Goal: Task Accomplishment & Management: Manage account settings

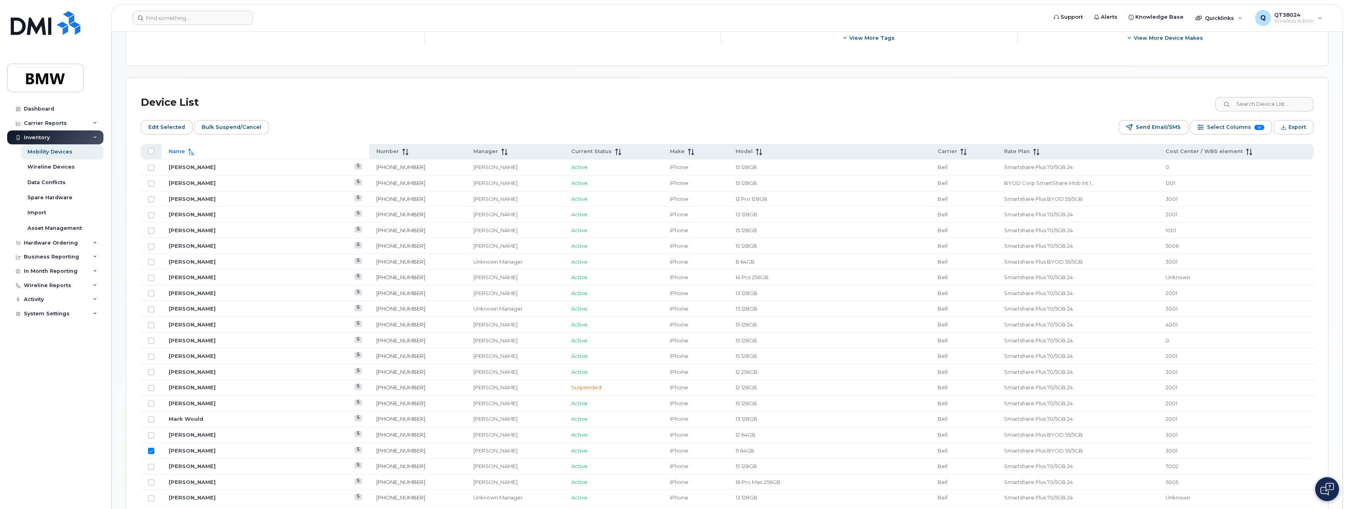
scroll to position [297, 0]
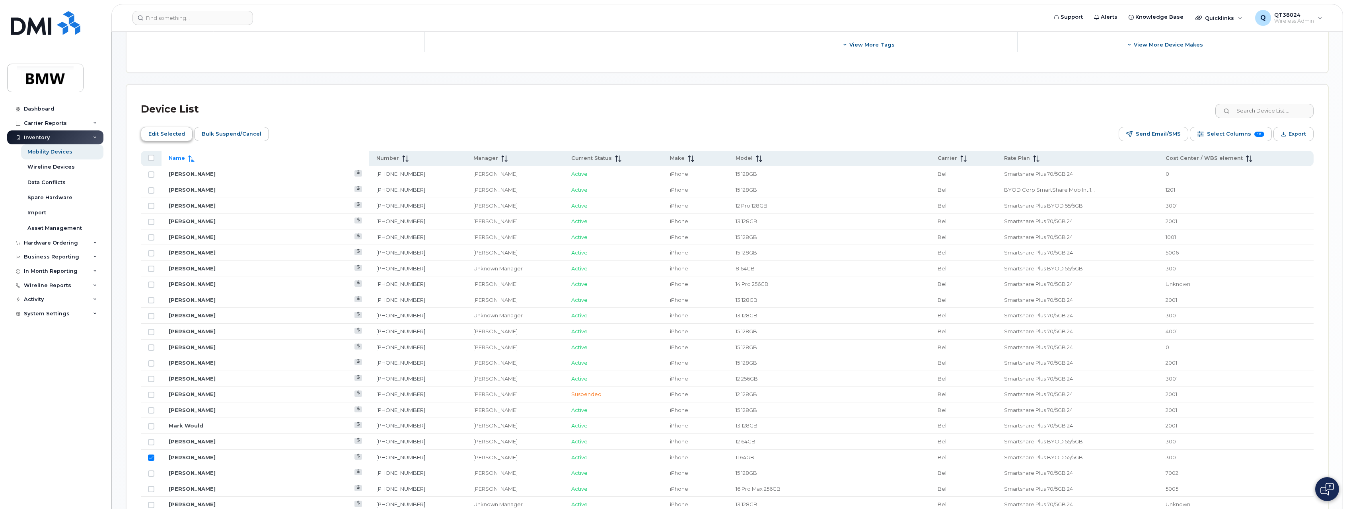
click at [177, 136] on span "Edit Selected" at bounding box center [166, 134] width 37 height 12
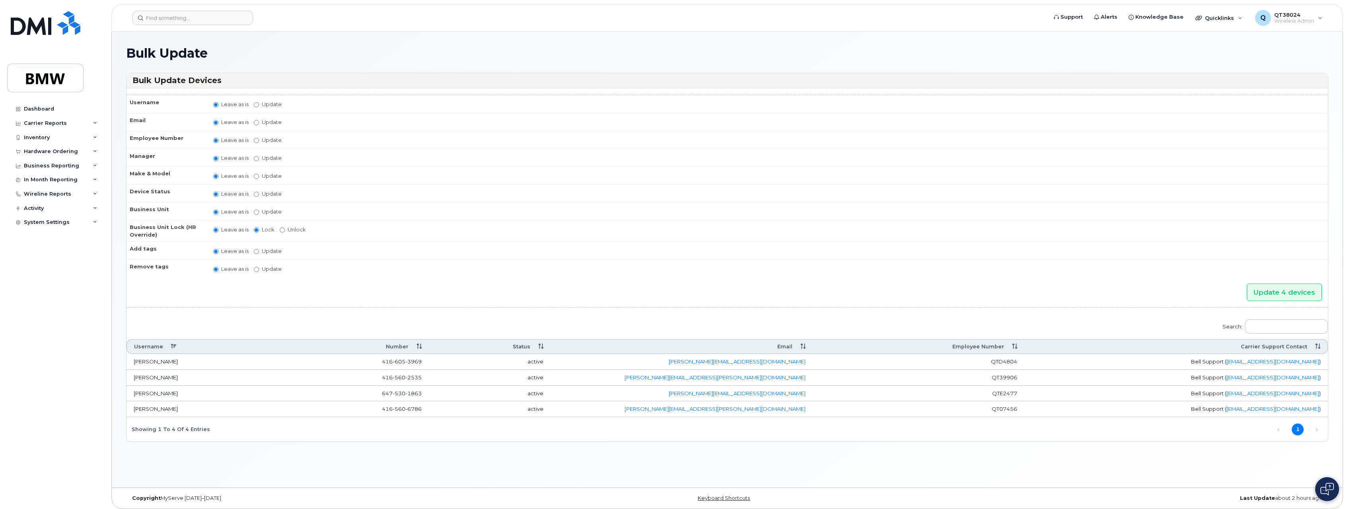
click at [263, 156] on label "Update Aaron Barton Aaron Clapp Aaron Dobbs Aaron Grener Aaron Kuck Adam Broomh…" at bounding box center [268, 158] width 28 height 8
click at [259, 156] on input "Update Aaron Barton Aaron Clapp Aaron Dobbs Aaron Grener Aaron Kuck Adam Broomh…" at bounding box center [256, 158] width 5 height 5
radio input "true"
radio input "false"
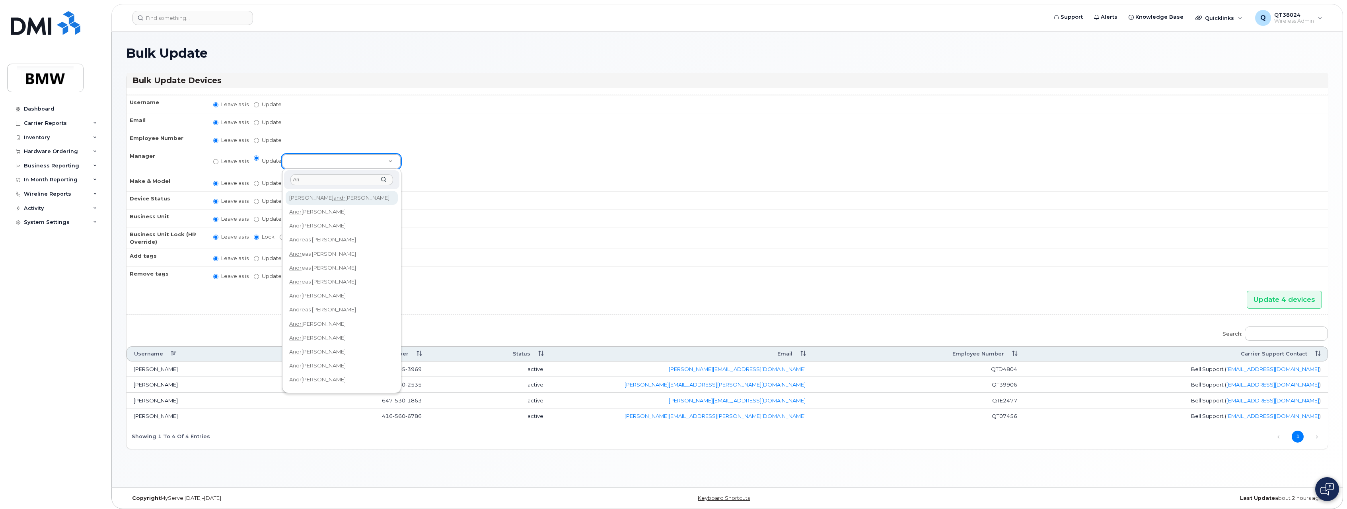
type input "A"
type input "S"
type input "[PERSON_NAME]"
select select "1895230"
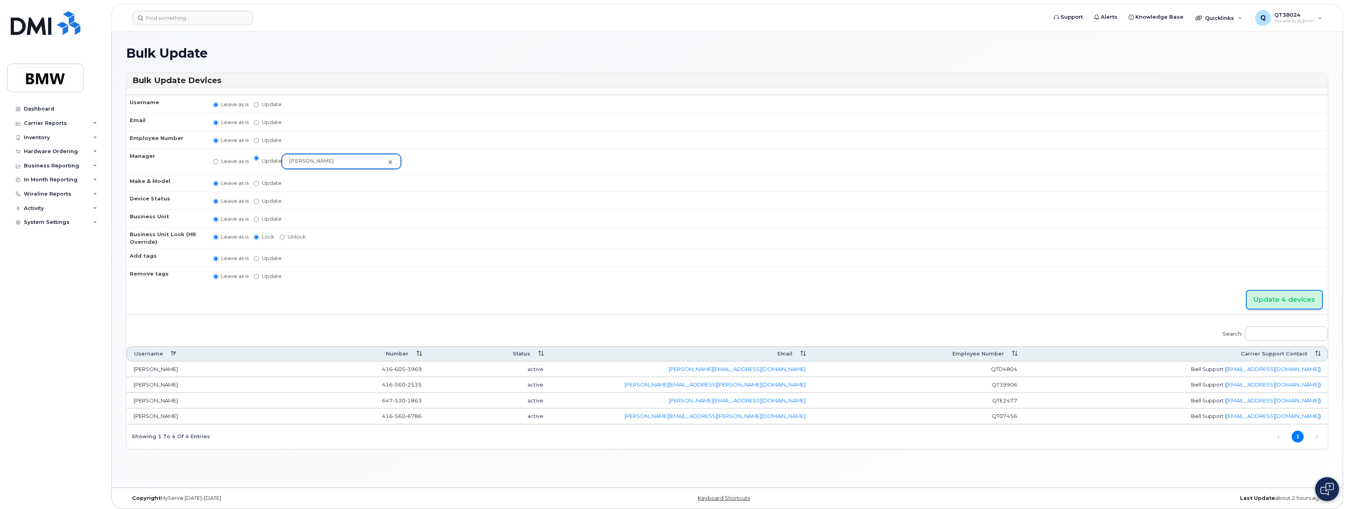
click at [1270, 297] on input "Update 4 devices" at bounding box center [1283, 300] width 75 height 18
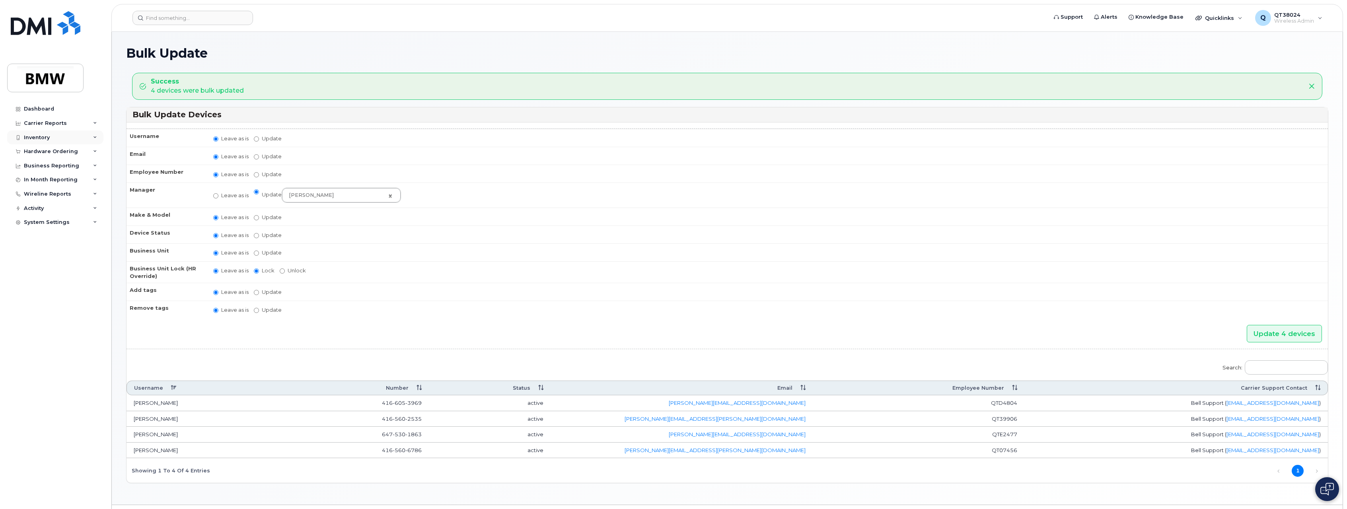
click at [96, 138] on icon at bounding box center [95, 138] width 4 height 4
click at [63, 152] on div "Mobility Devices" at bounding box center [49, 151] width 45 height 7
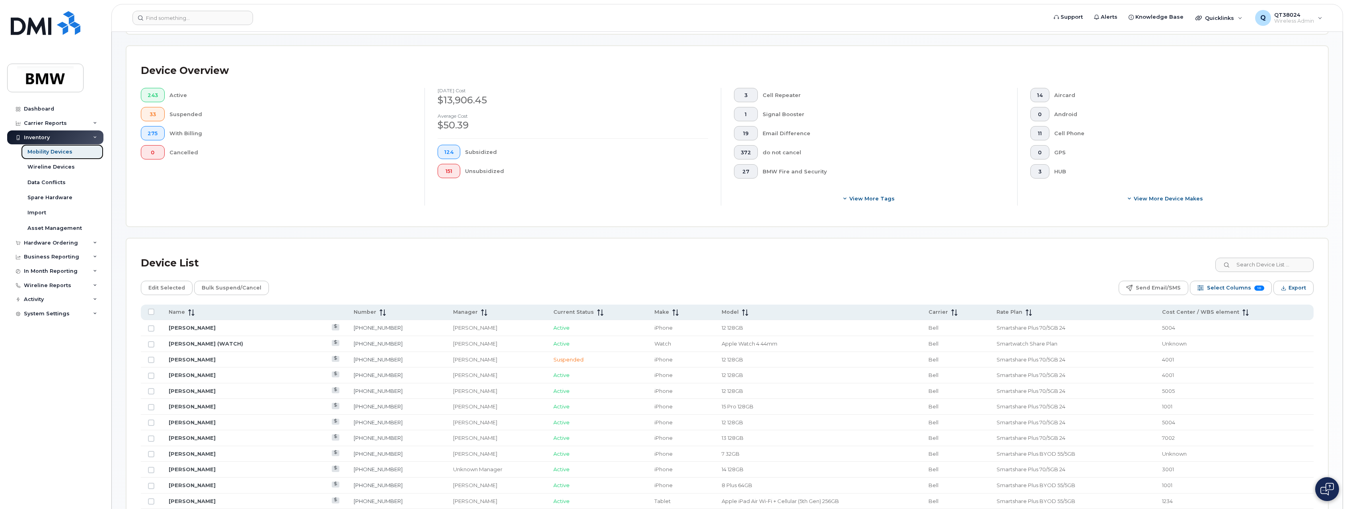
scroll to position [159, 0]
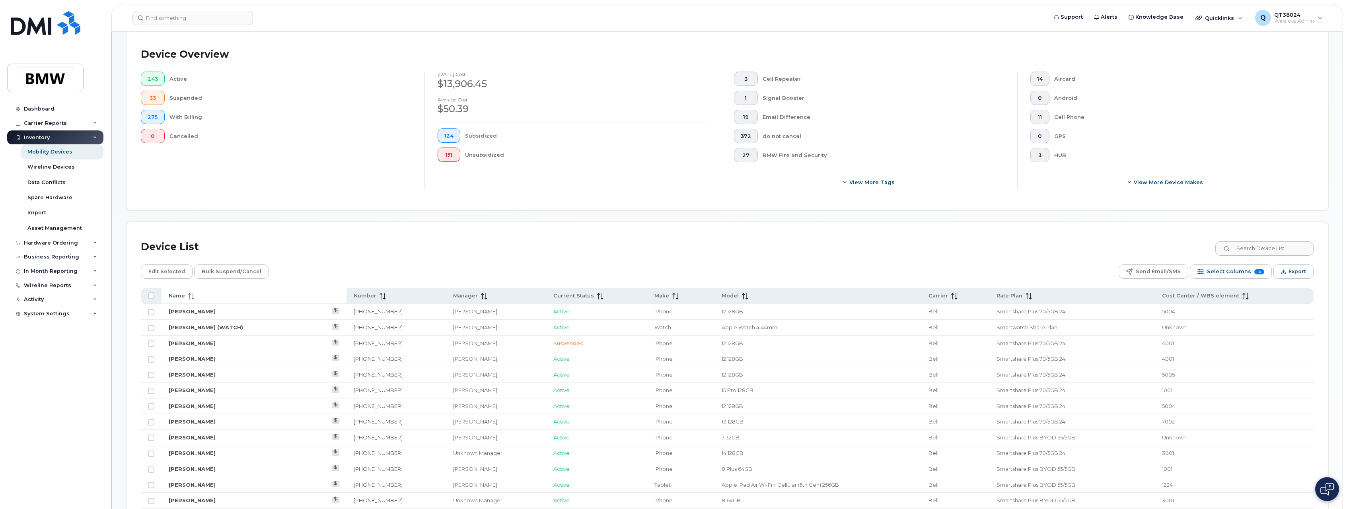
click at [177, 293] on span "Name" at bounding box center [177, 295] width 16 height 7
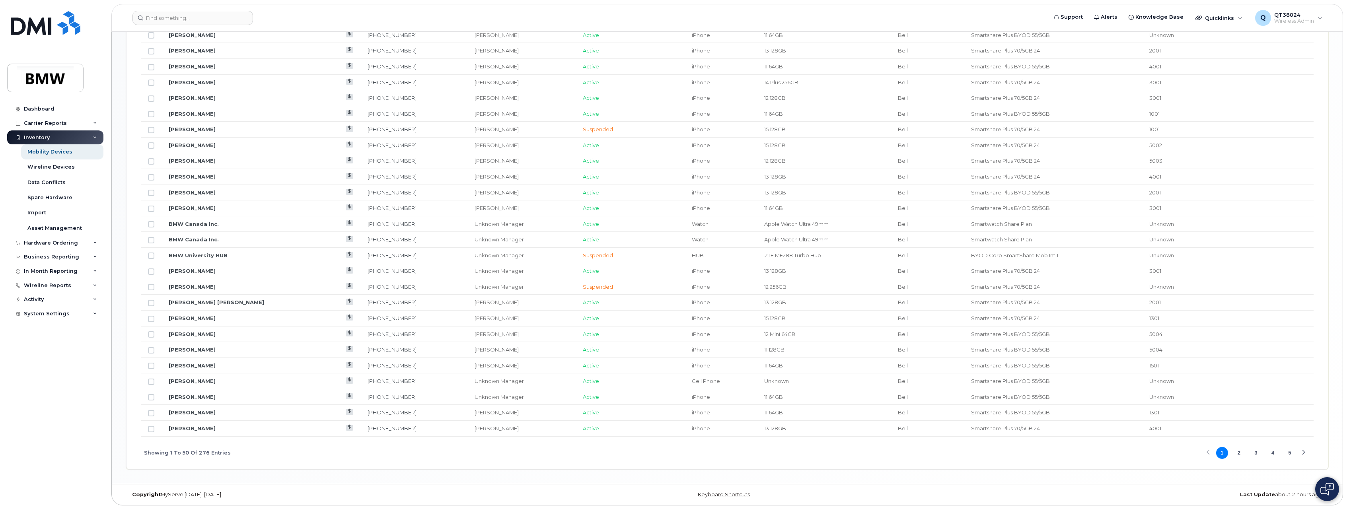
scroll to position [814, 0]
click at [1289, 449] on button "5" at bounding box center [1289, 453] width 12 height 12
click at [1288, 454] on button "6" at bounding box center [1289, 453] width 12 height 12
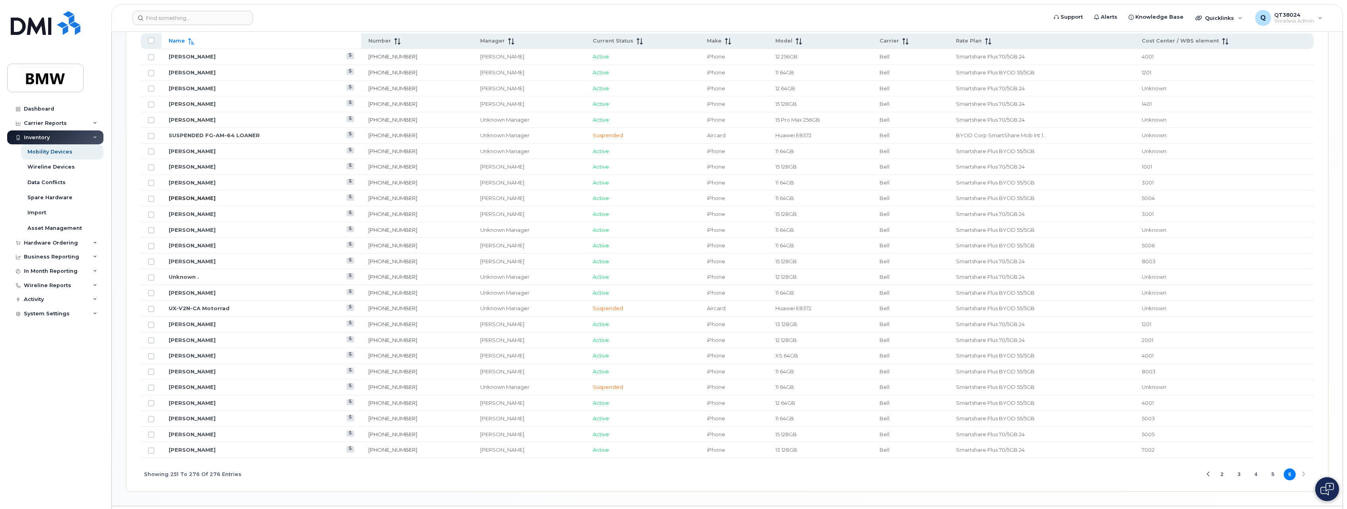
scroll to position [397, 0]
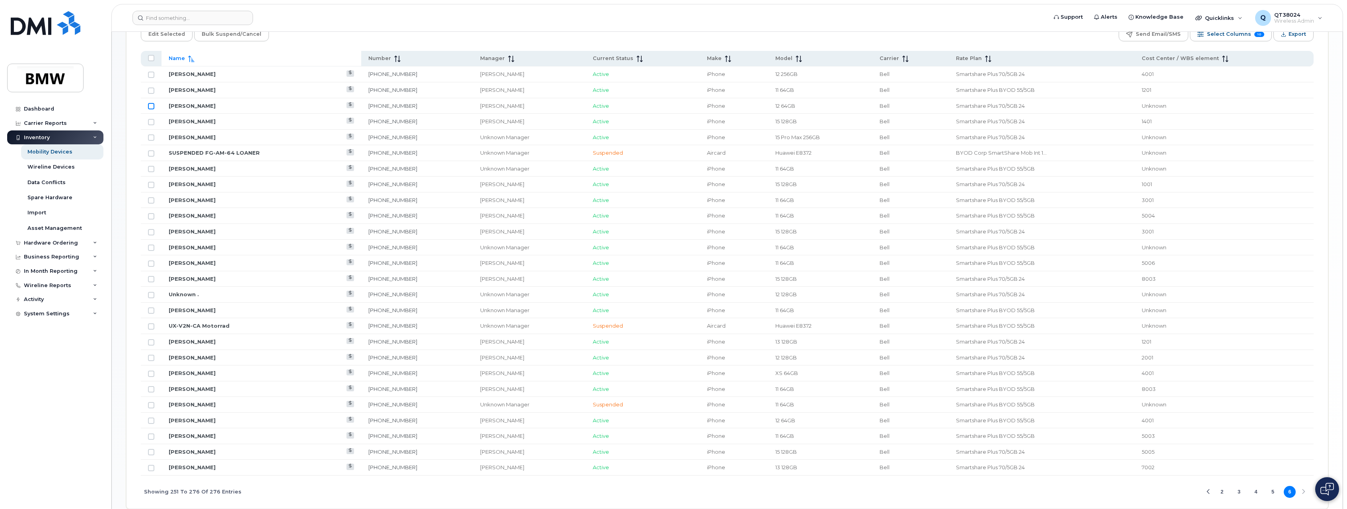
click at [151, 108] on input "Row Unselected" at bounding box center [151, 106] width 6 height 6
checkbox input "true"
click at [1207, 492] on div "Previous Page" at bounding box center [1207, 492] width 5 height 5
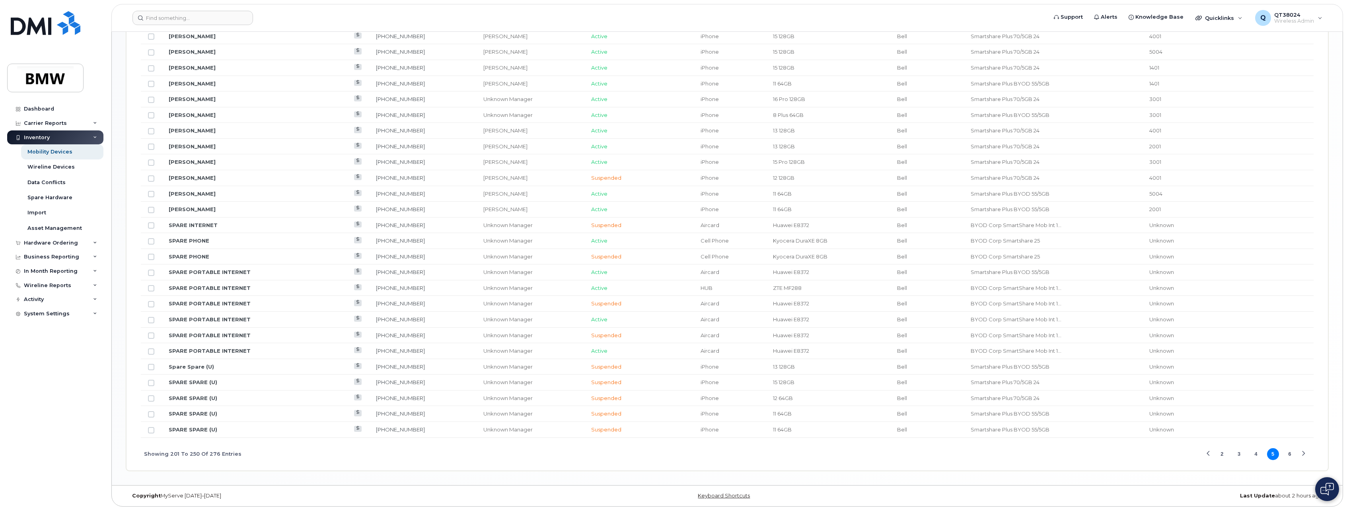
scroll to position [814, 0]
click at [1223, 451] on button "2" at bounding box center [1222, 453] width 12 height 12
click at [1221, 453] on button "1" at bounding box center [1222, 453] width 12 height 12
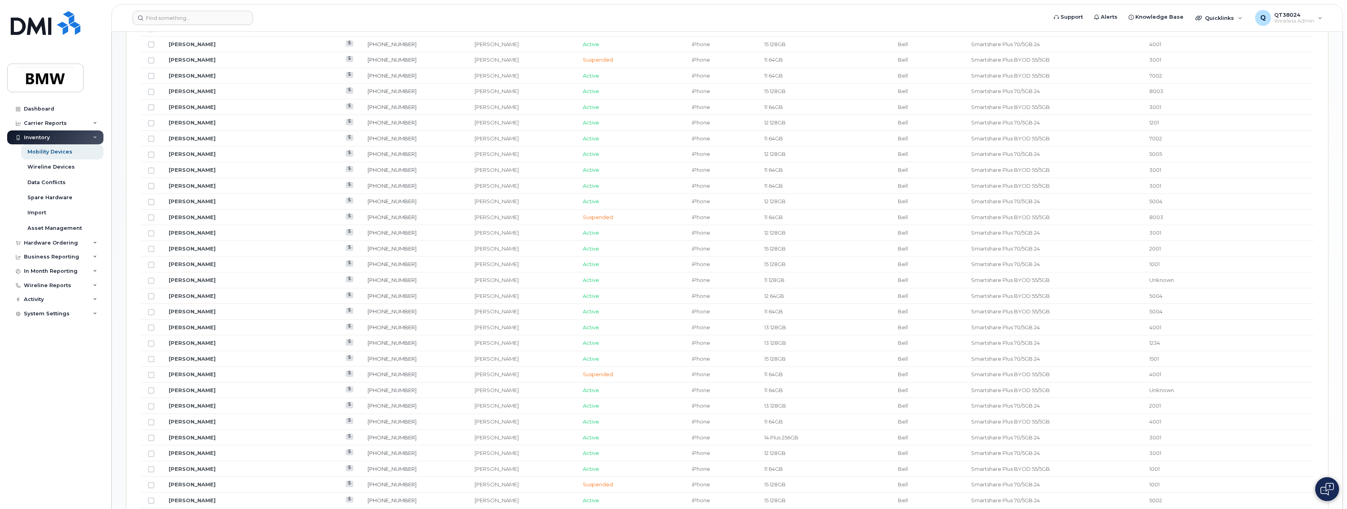
scroll to position [456, 0]
click at [151, 109] on input "Row Unselected" at bounding box center [151, 110] width 6 height 6
checkbox input "true"
click at [152, 204] on input "Row Unselected" at bounding box center [151, 203] width 6 height 6
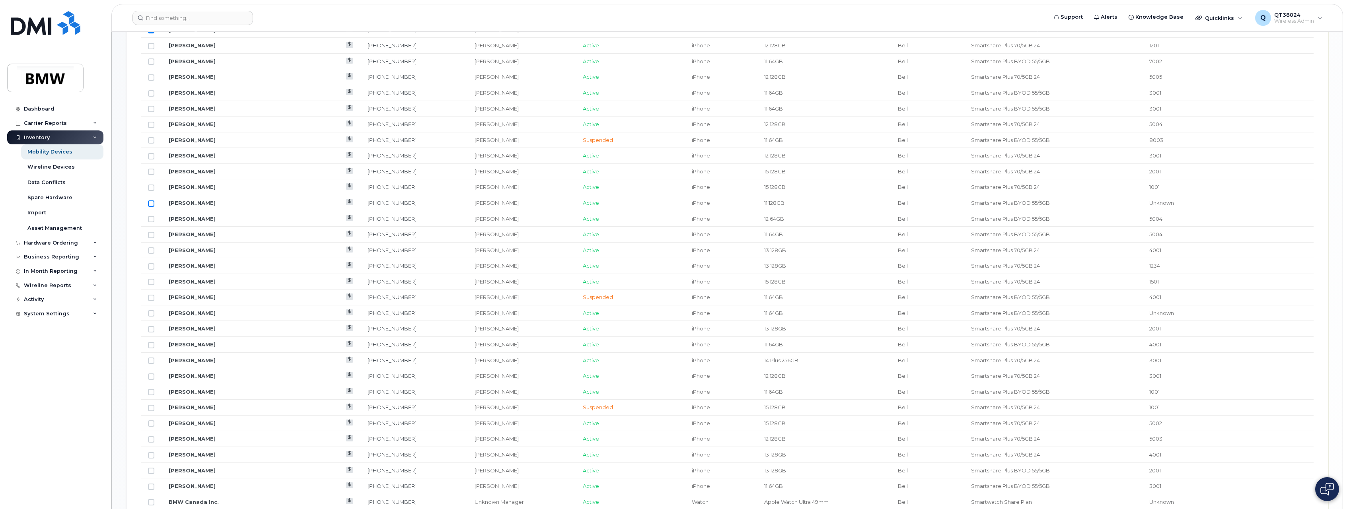
checkbox input "true"
click at [152, 219] on input "Row Unselected" at bounding box center [151, 217] width 6 height 6
checkbox input "true"
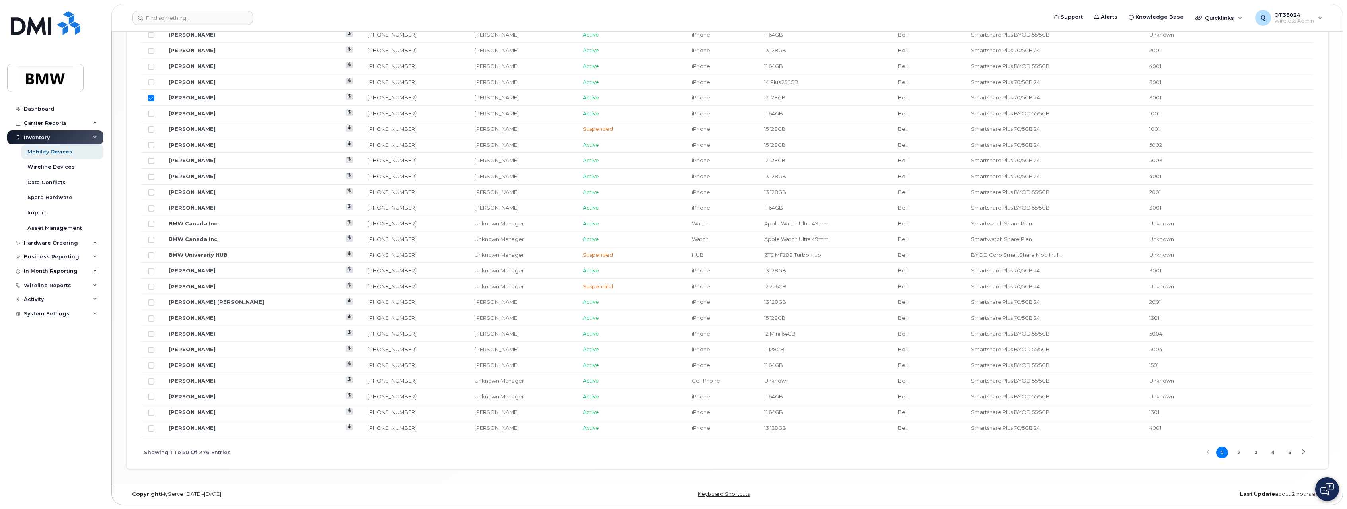
click at [1258, 452] on button "3" at bounding box center [1256, 453] width 12 height 12
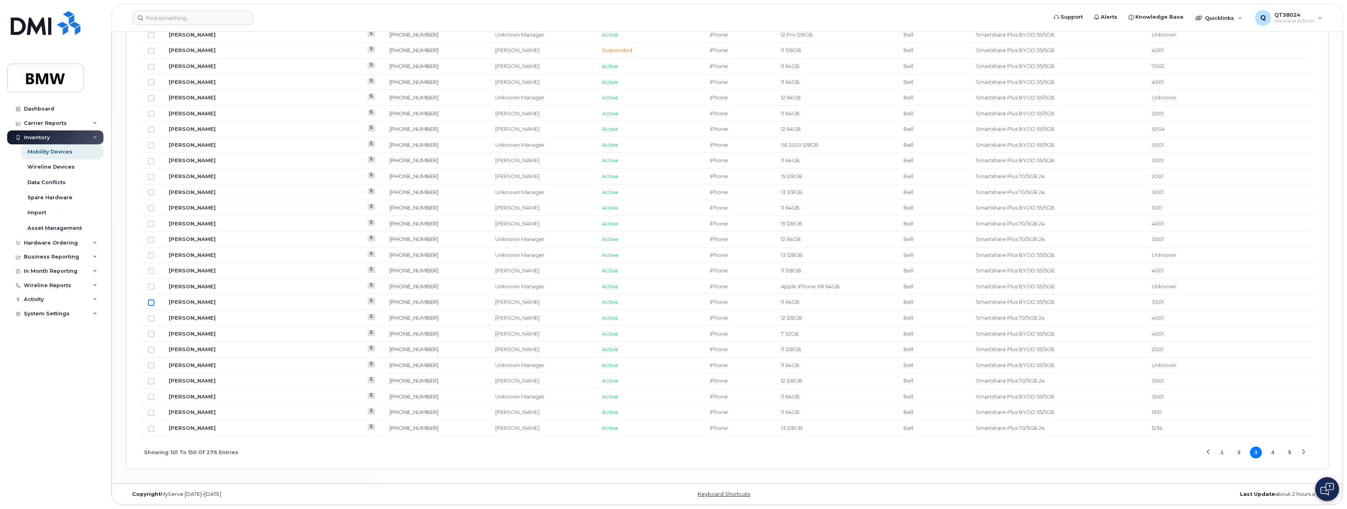
click at [150, 299] on input "Row Unselected" at bounding box center [151, 302] width 6 height 6
checkbox input "true"
click at [1275, 451] on button "4" at bounding box center [1273, 453] width 12 height 12
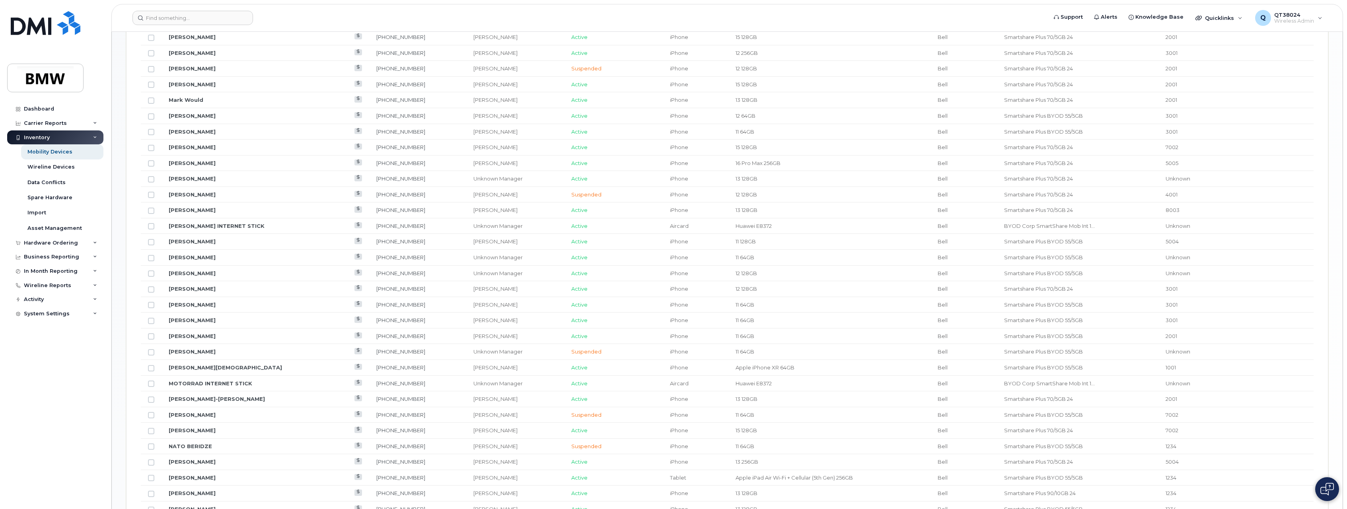
scroll to position [615, 0]
click at [152, 61] on input "Row Unselected" at bounding box center [151, 61] width 6 height 6
checkbox input "true"
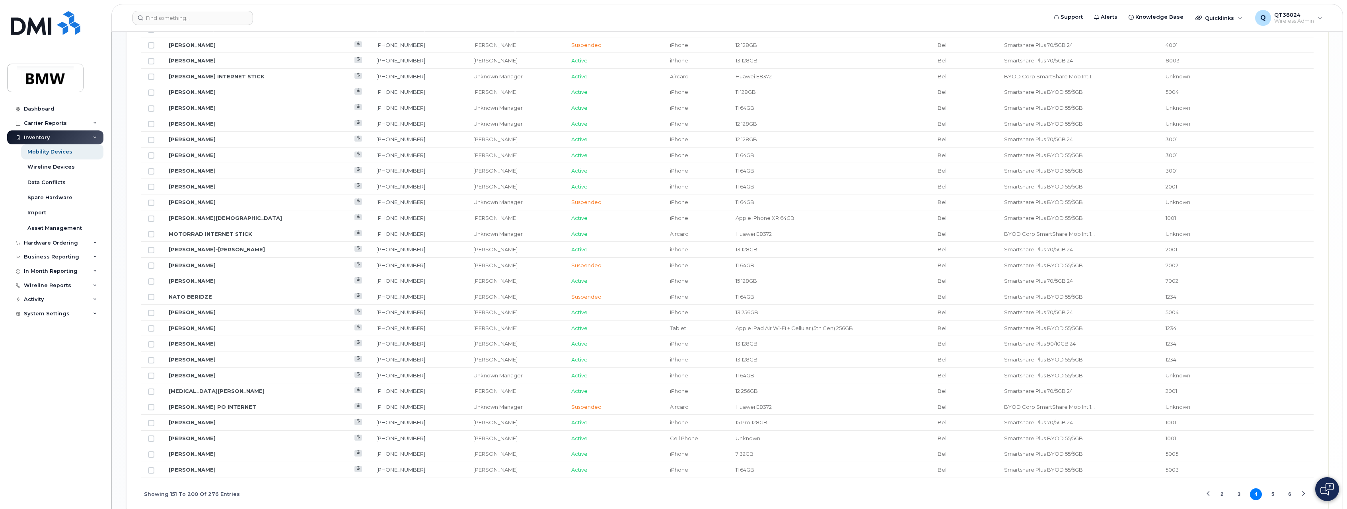
scroll to position [814, 0]
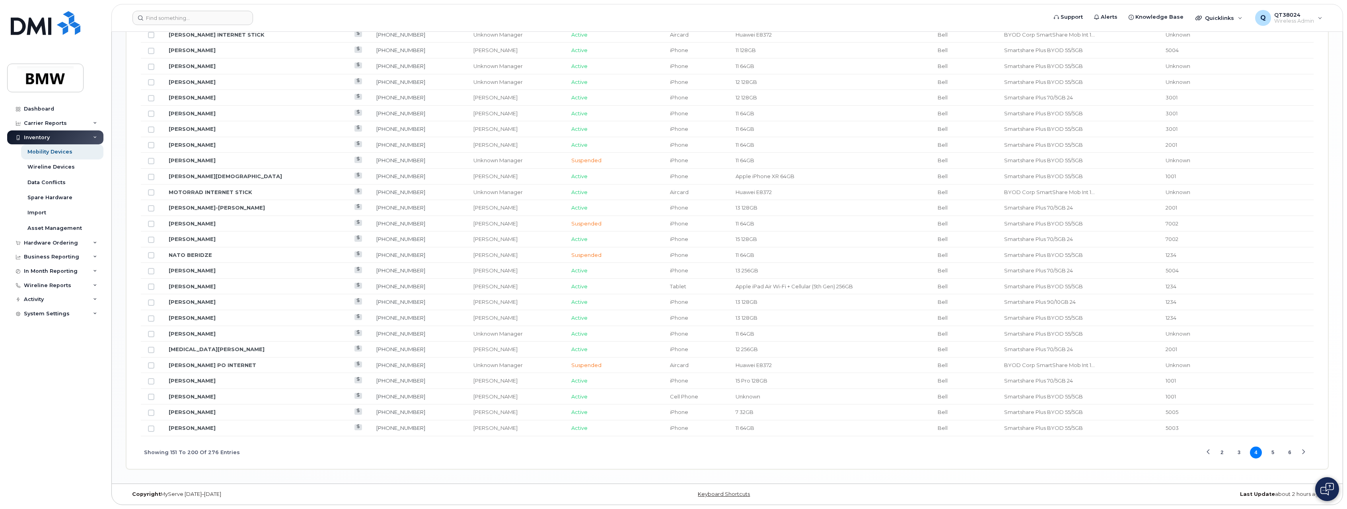
click at [1289, 452] on button "6" at bounding box center [1289, 453] width 12 height 12
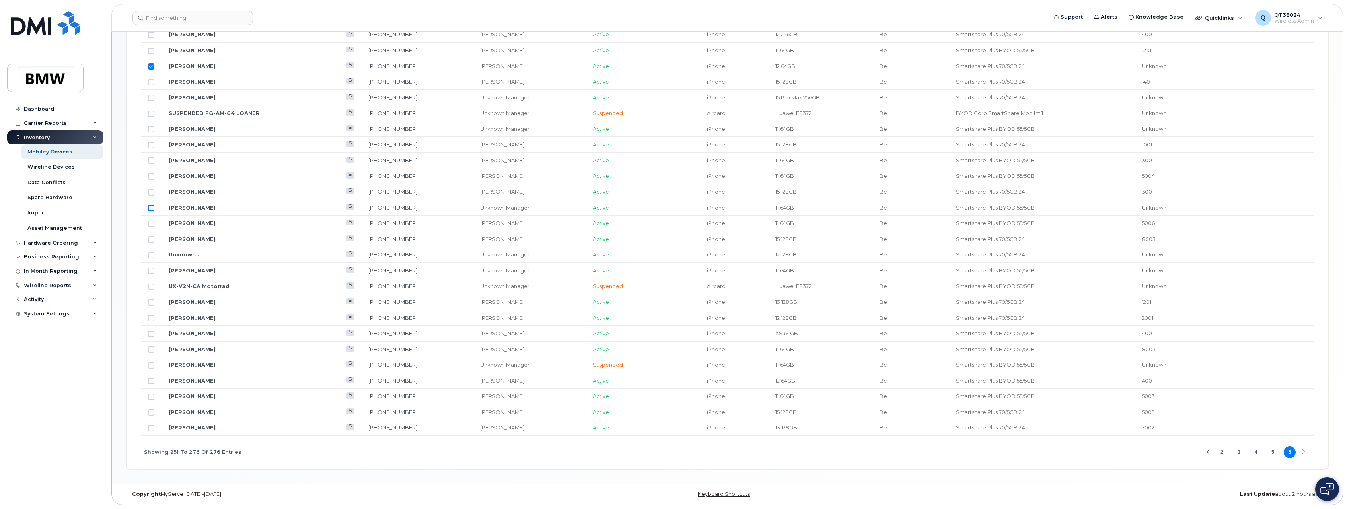
click at [150, 205] on input "Row Unselected" at bounding box center [151, 208] width 6 height 6
checkbox input "true"
click at [1222, 452] on button "2" at bounding box center [1222, 452] width 12 height 12
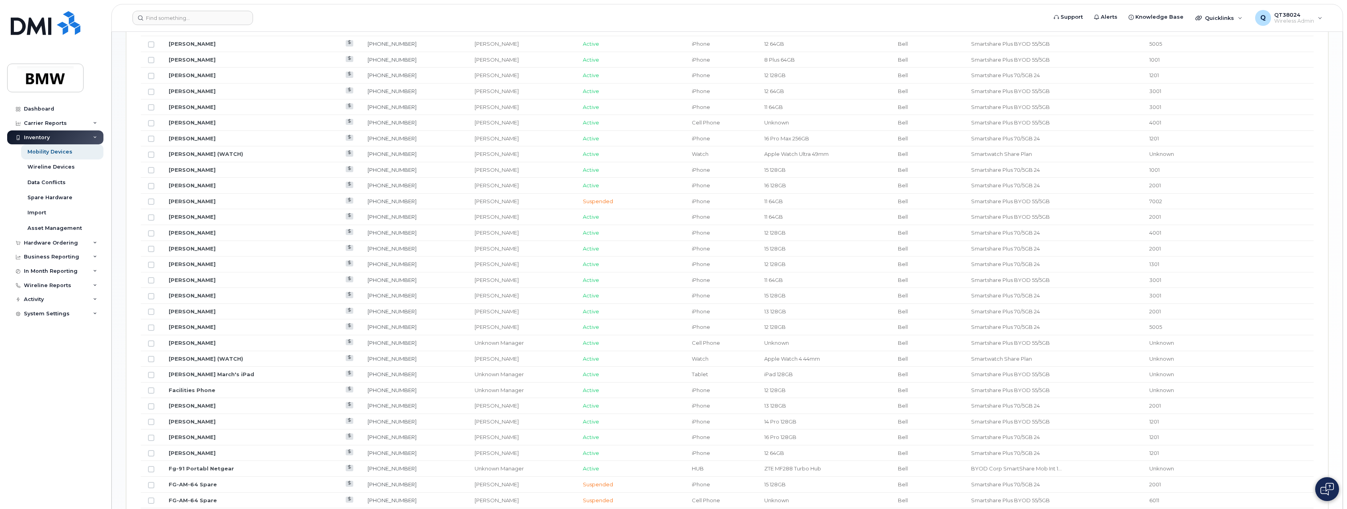
scroll to position [794, 0]
click at [1218, 469] on button "1" at bounding box center [1222, 472] width 12 height 12
click at [1258, 473] on button "3" at bounding box center [1256, 472] width 12 height 12
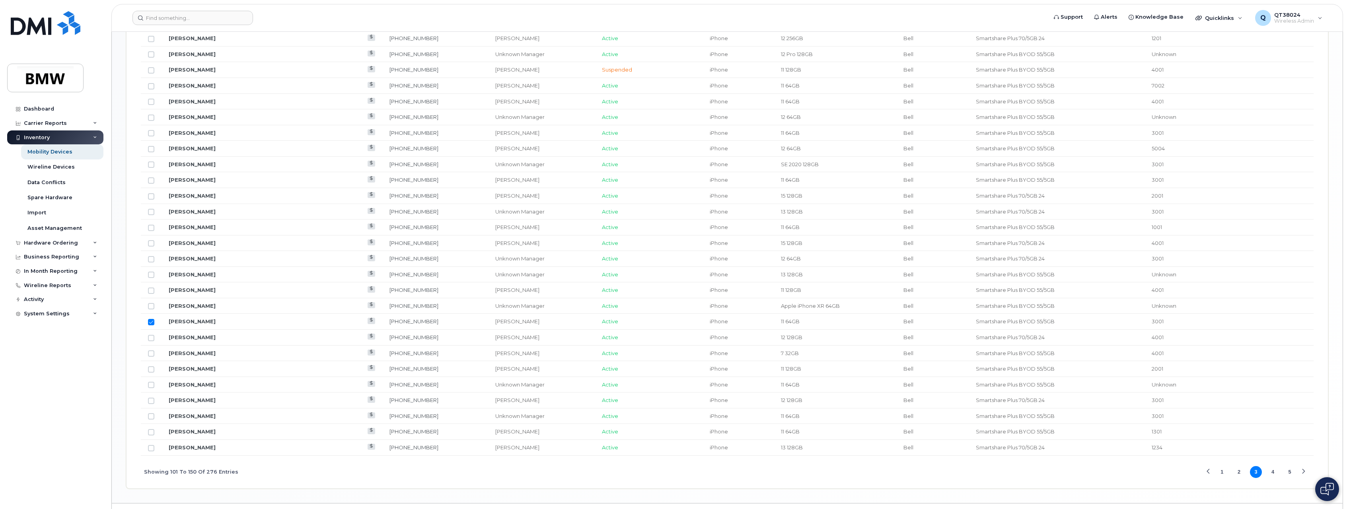
click at [1271, 472] on button "4" at bounding box center [1273, 472] width 12 height 12
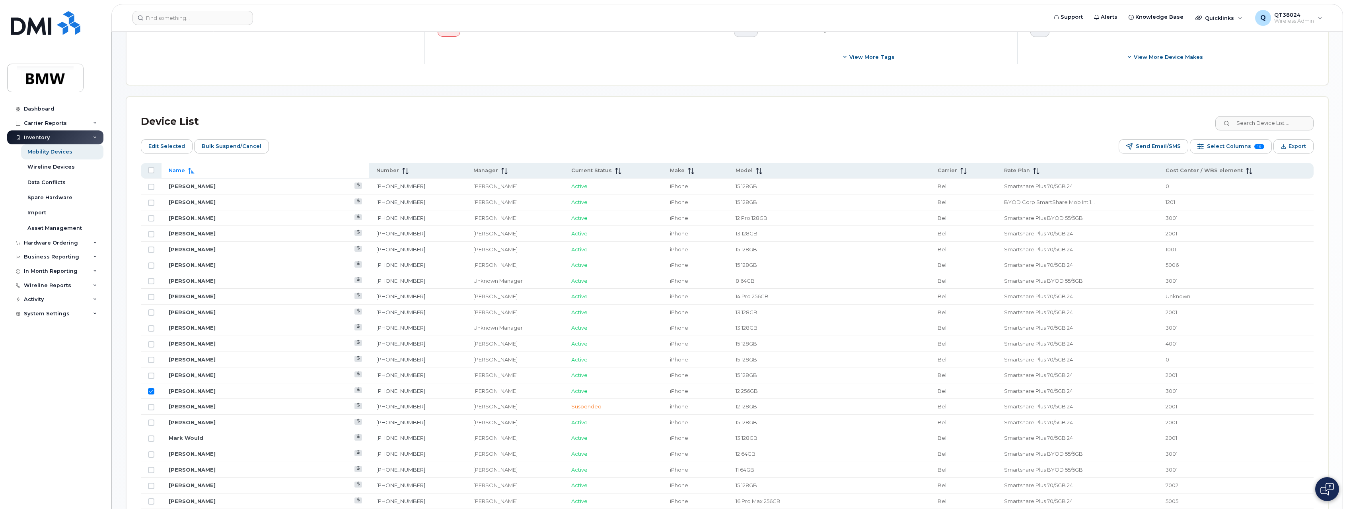
scroll to position [257, 0]
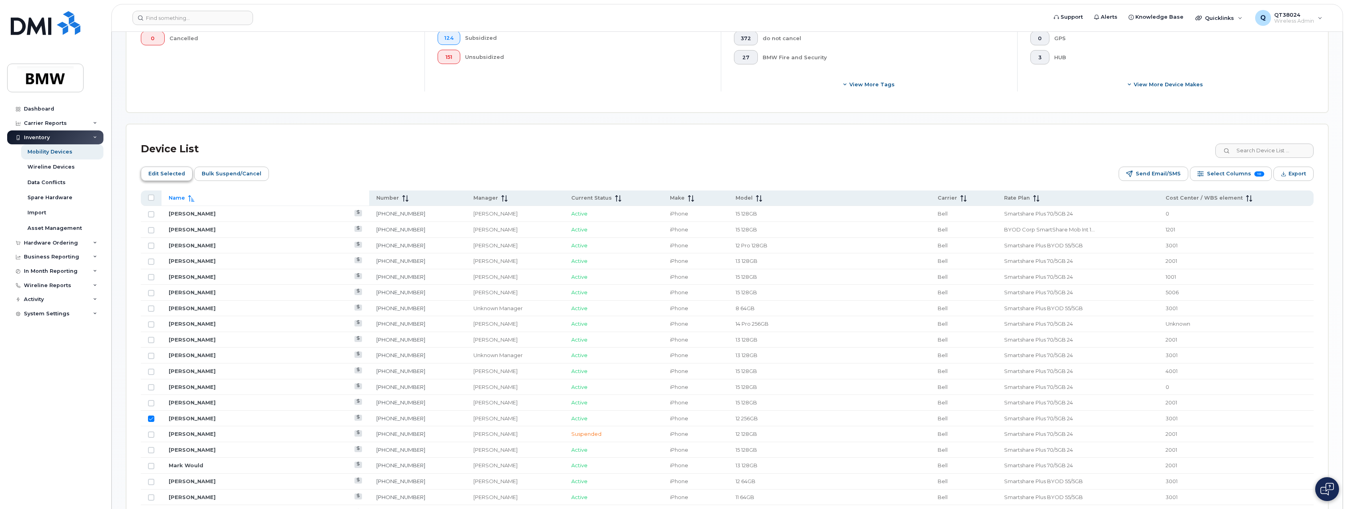
click at [154, 169] on span "Edit Selected" at bounding box center [166, 174] width 37 height 12
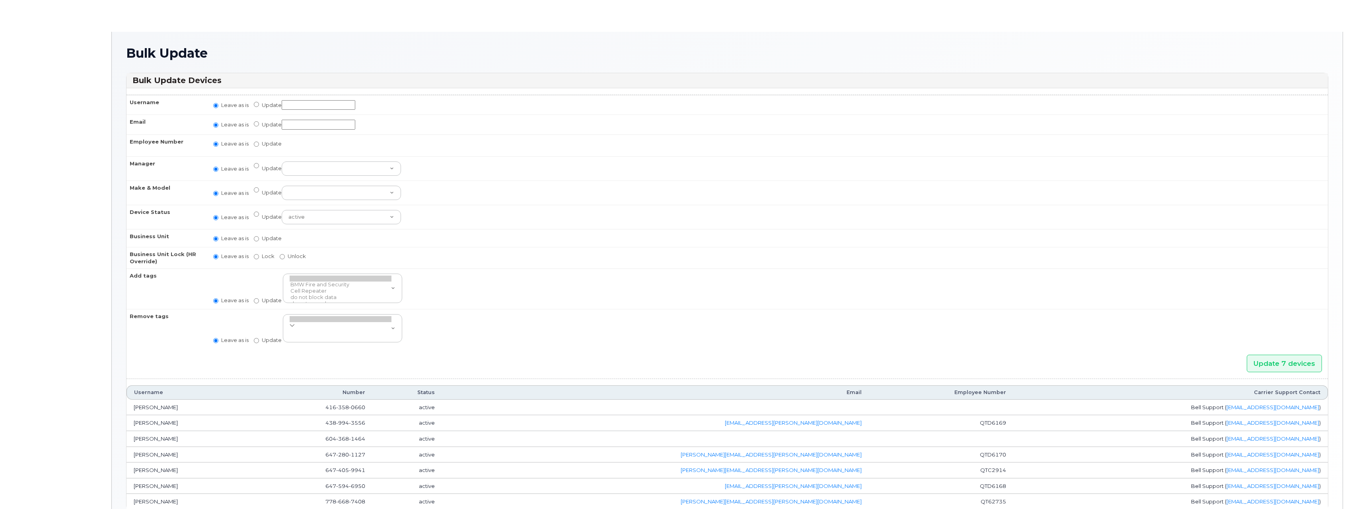
radio input "true"
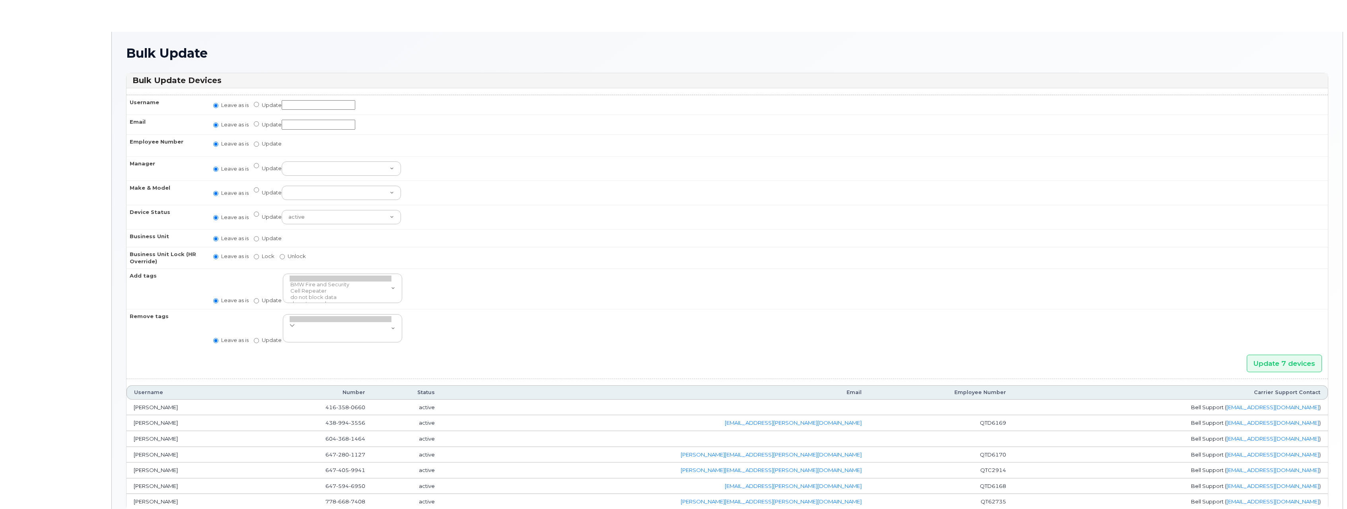
radio input "true"
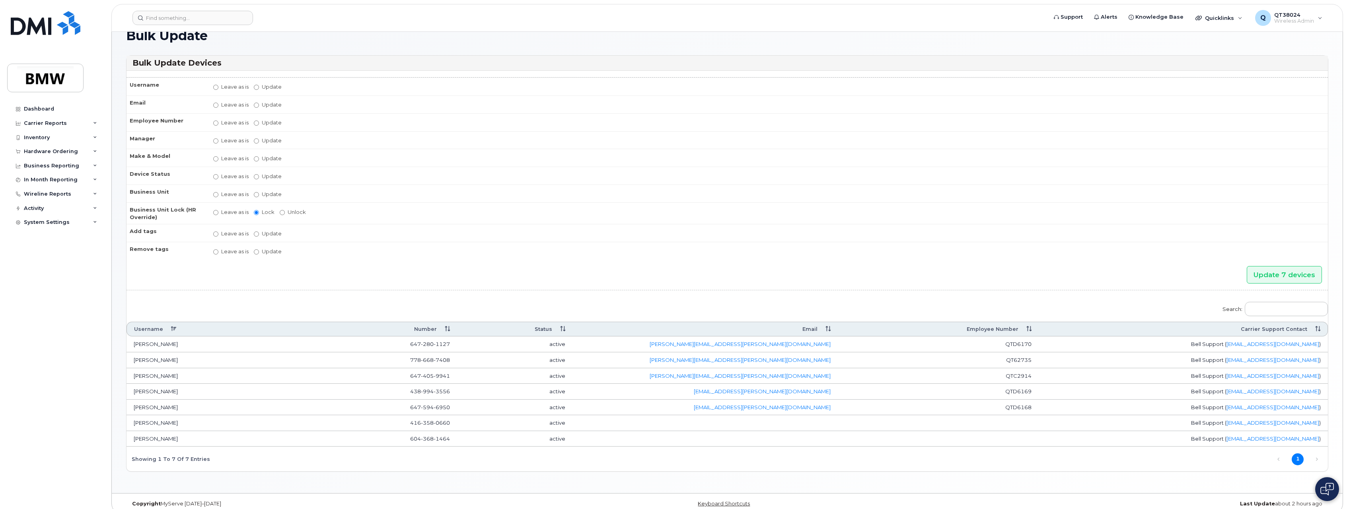
scroll to position [27, 0]
